Goal: Task Accomplishment & Management: Manage account settings

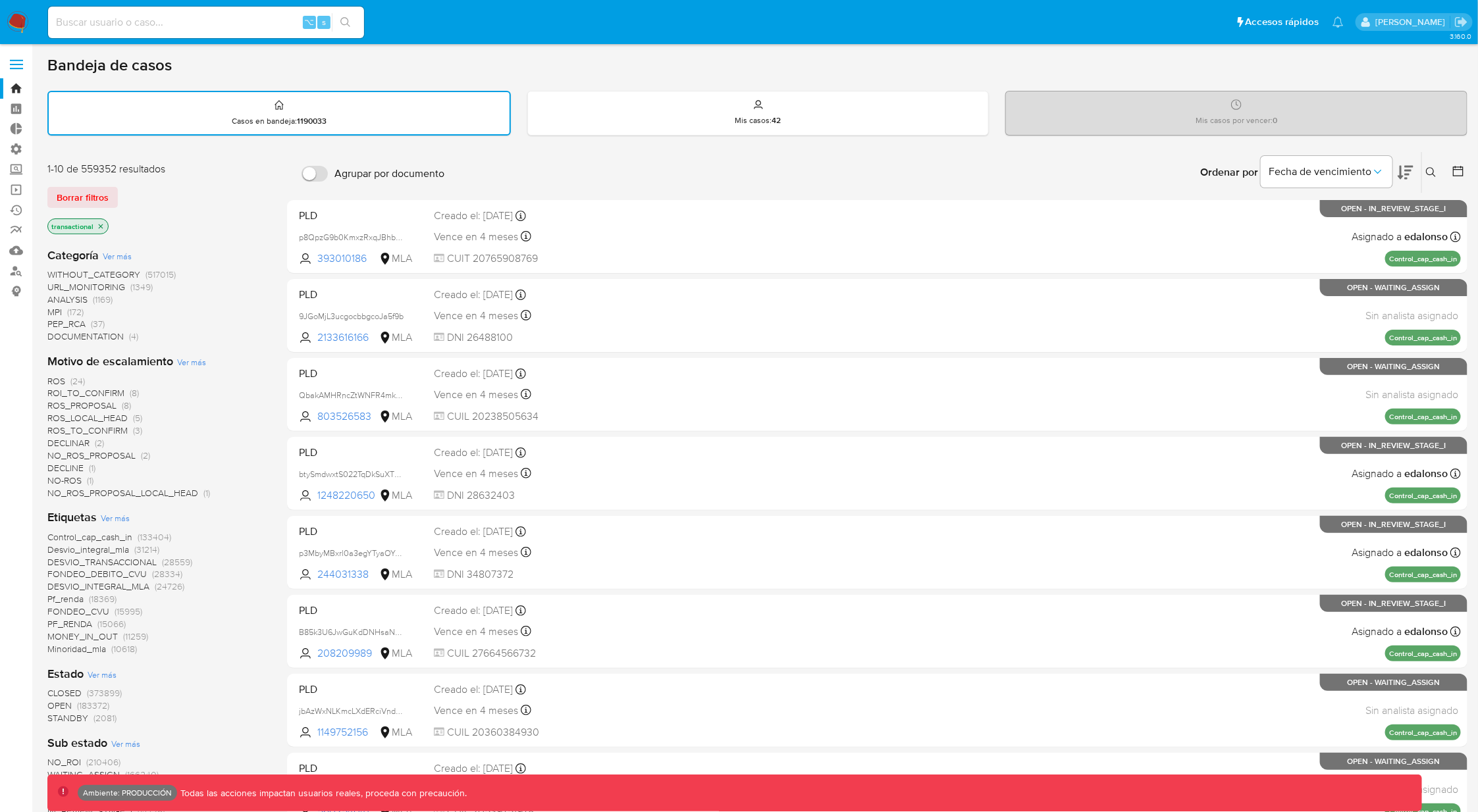
click at [98, 225] on icon "close-filter" at bounding box center [100, 226] width 8 height 8
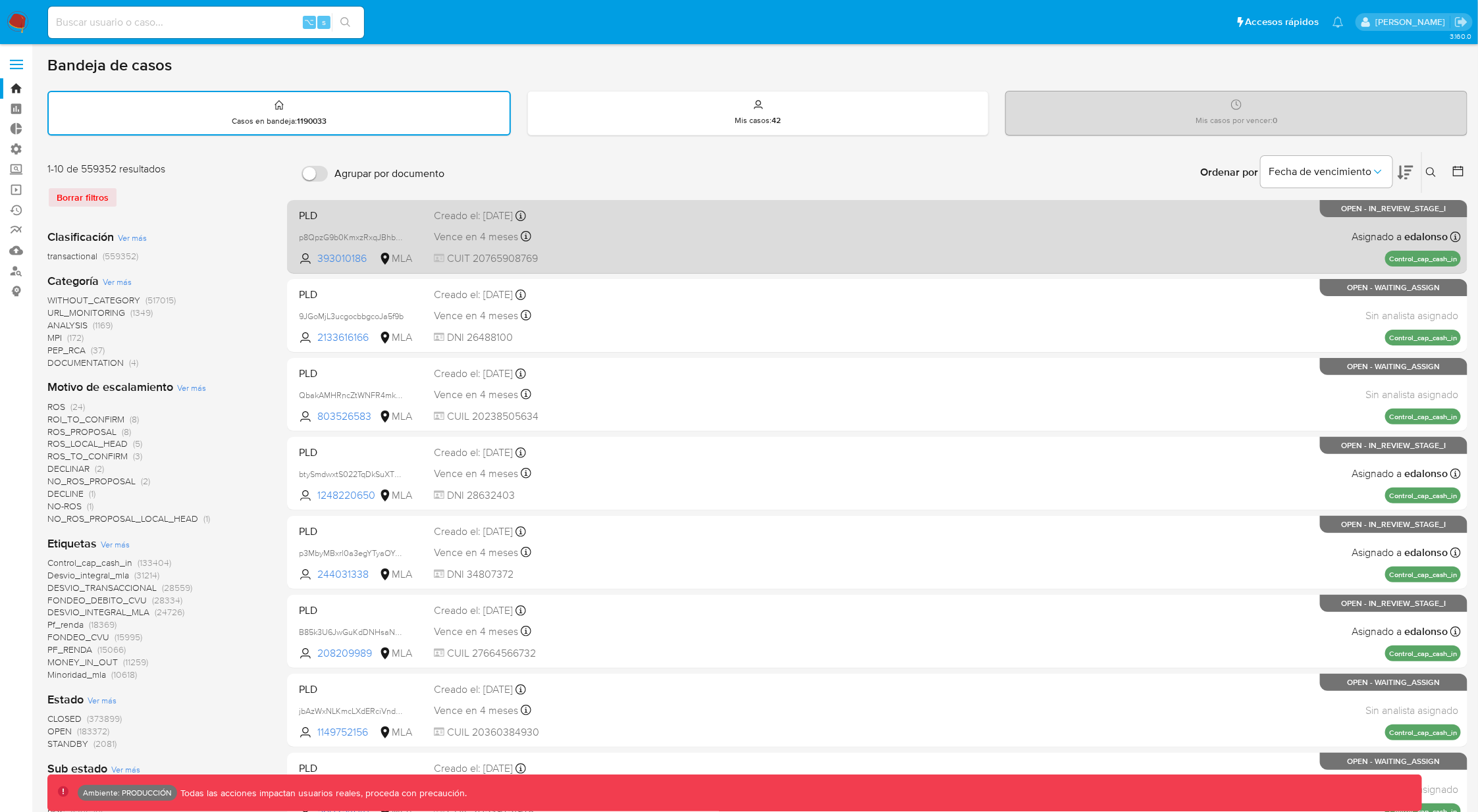
click at [668, 261] on span "CUIT 20765908769" at bounding box center [558, 258] width 249 height 14
click at [786, 225] on div "PLD p8QpzG9b0KmxzRxqJBhbNdya 393010186 MLA Creado el: [DATE] Creado el: [DATE] …" at bounding box center [876, 236] width 1167 height 67
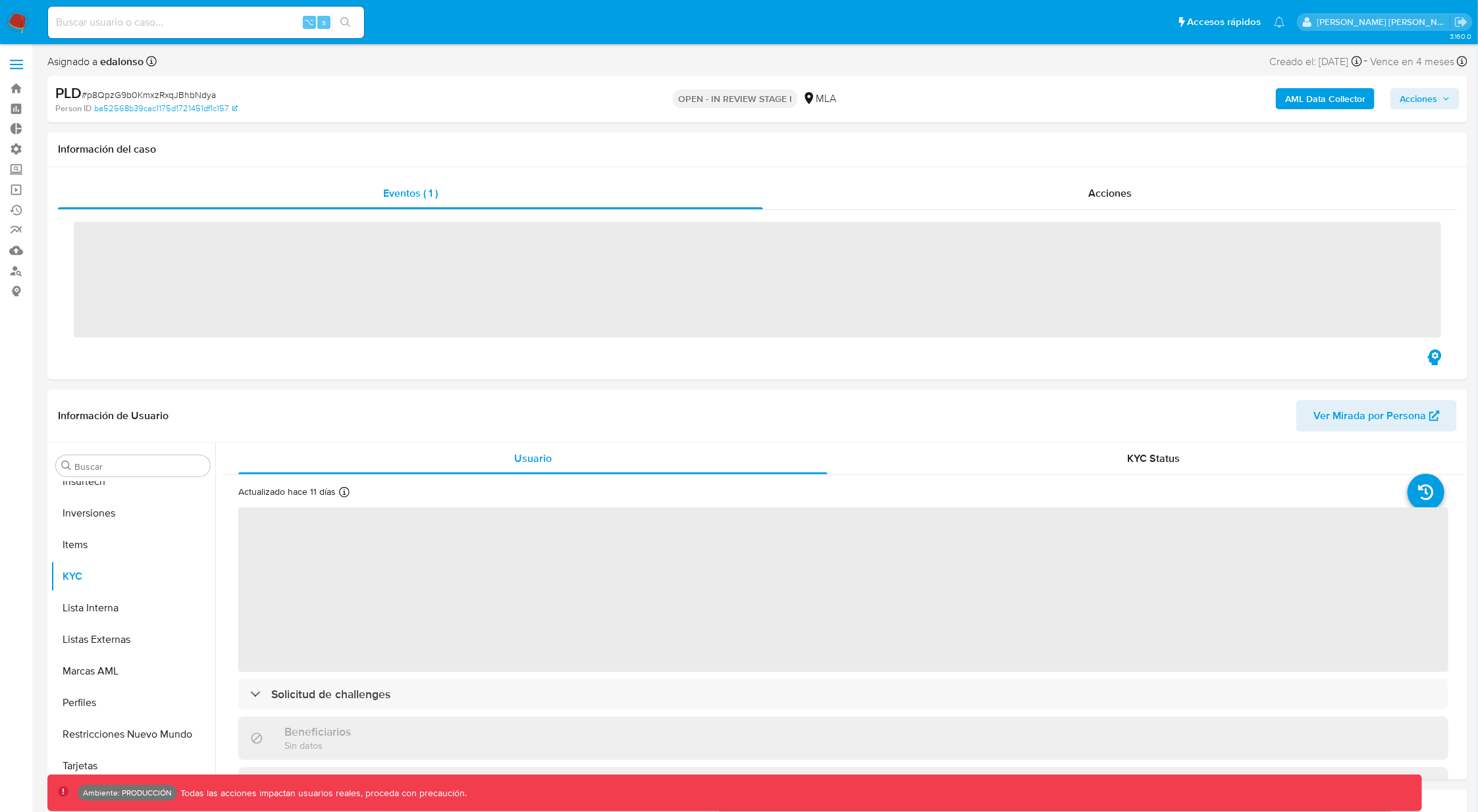
scroll to position [619, 0]
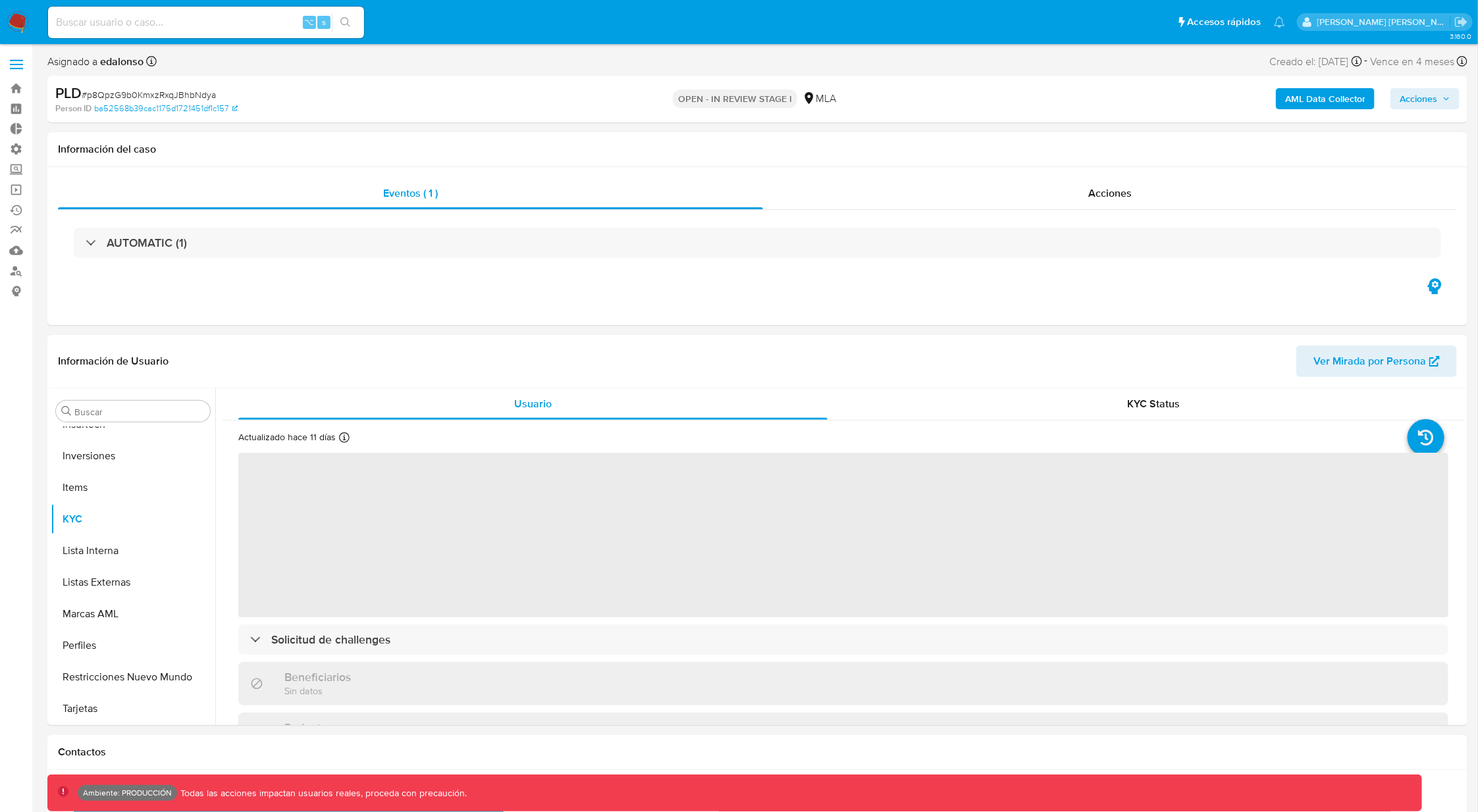
select select "10"
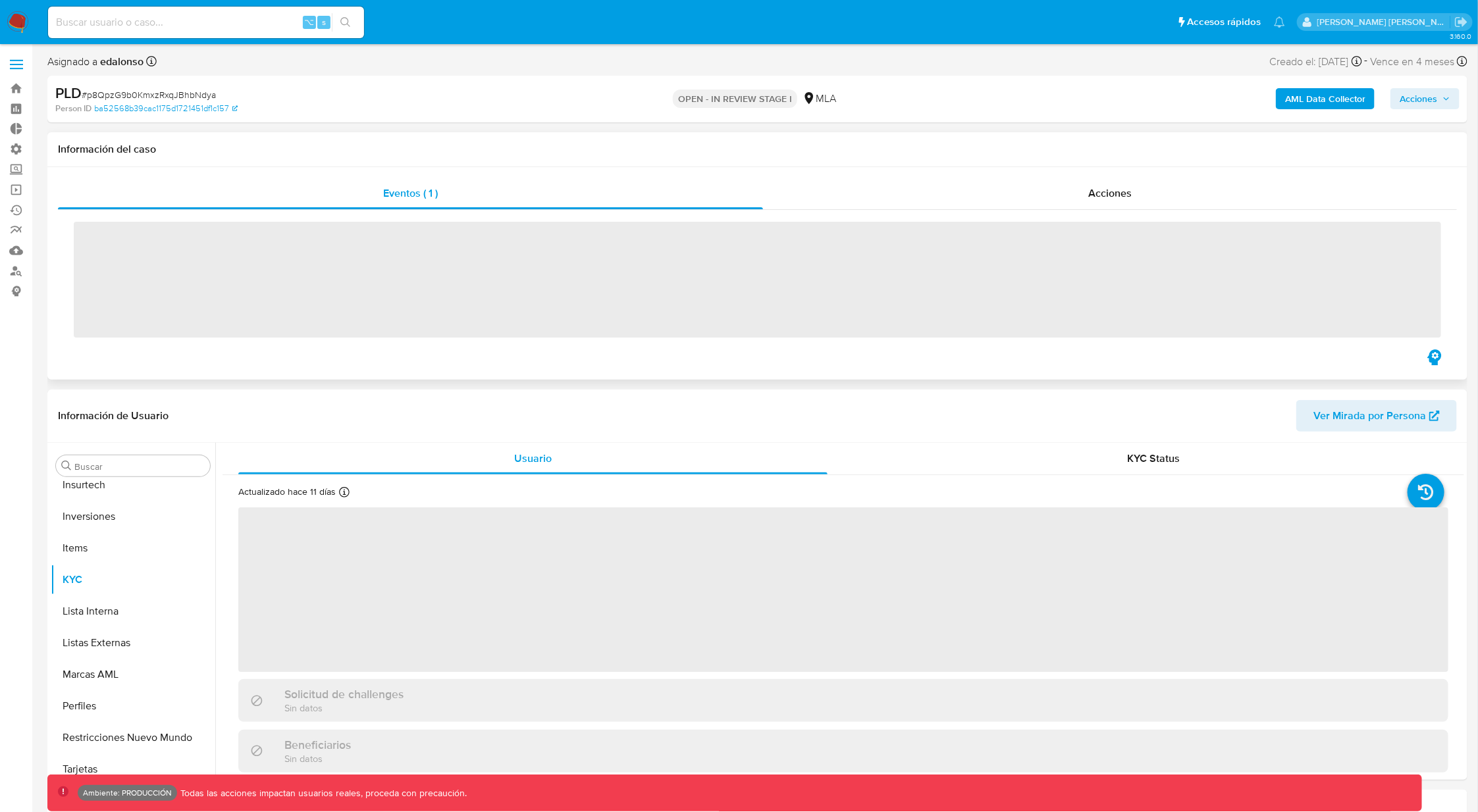
scroll to position [619, 0]
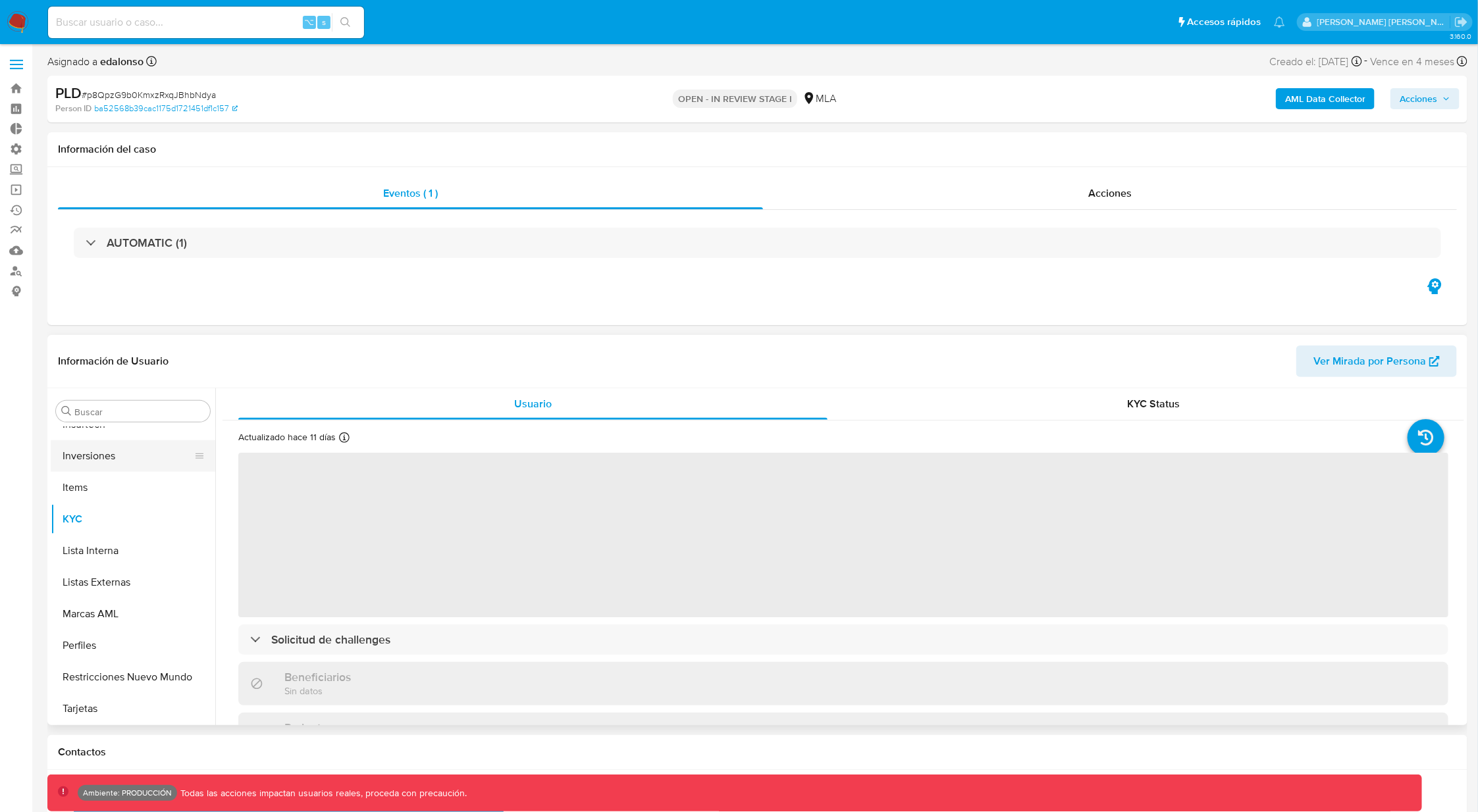
select select "10"
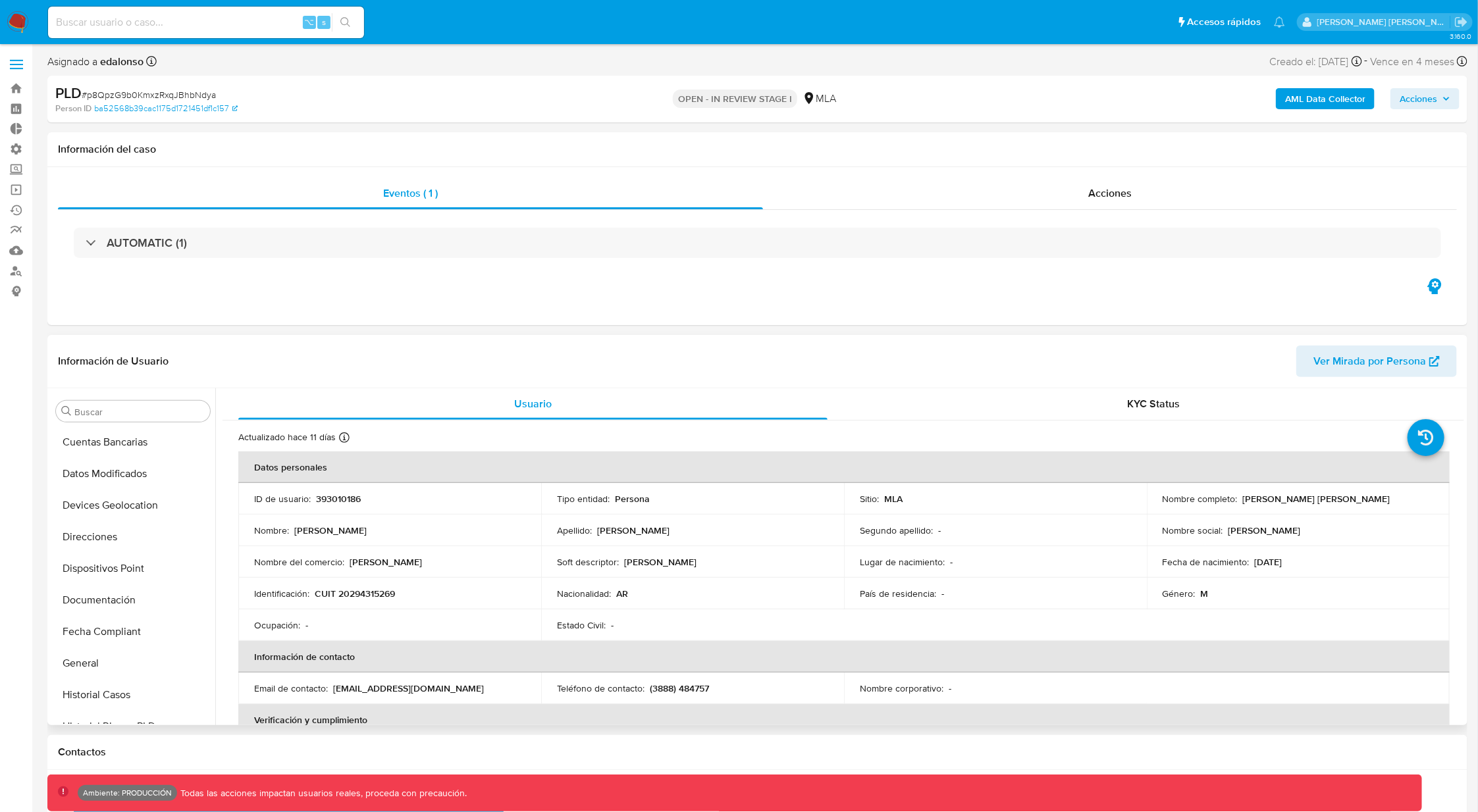
scroll to position [0, 0]
click at [113, 469] on button "Archivos adjuntos" at bounding box center [128, 475] width 154 height 32
